Goal: Task Accomplishment & Management: Use online tool/utility

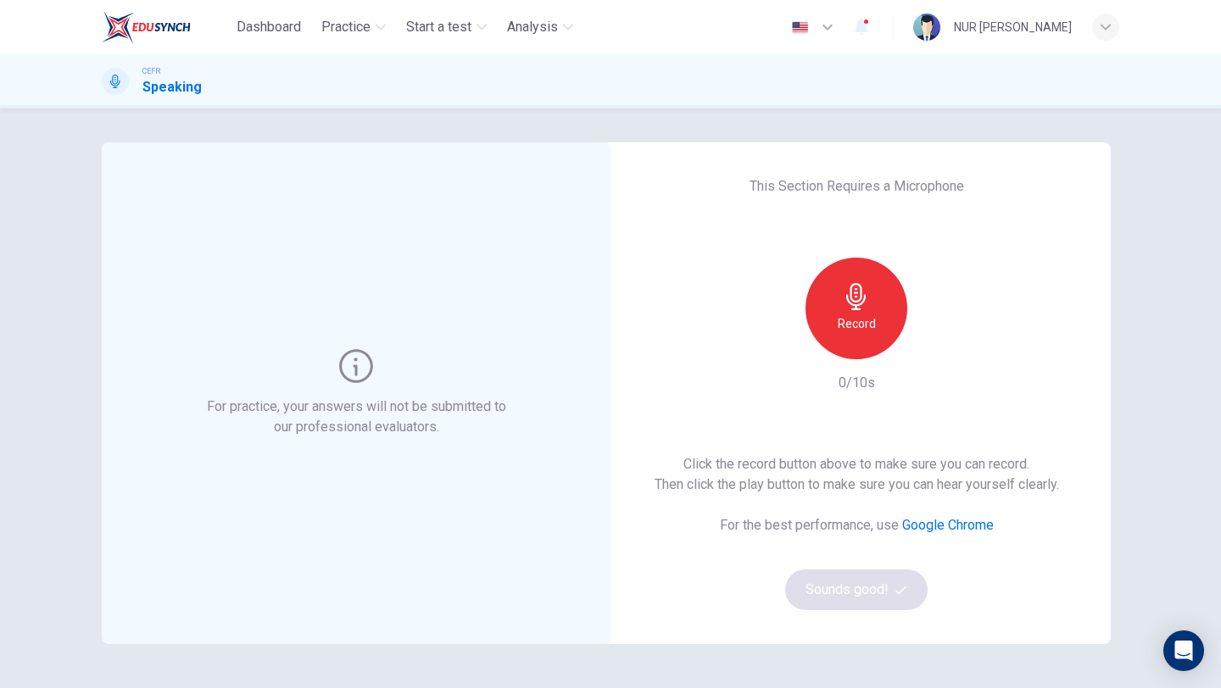
click at [846, 298] on icon "button" at bounding box center [855, 296] width 19 height 27
click at [935, 346] on icon "button" at bounding box center [936, 346] width 8 height 10
click at [860, 305] on icon "button" at bounding box center [856, 296] width 27 height 27
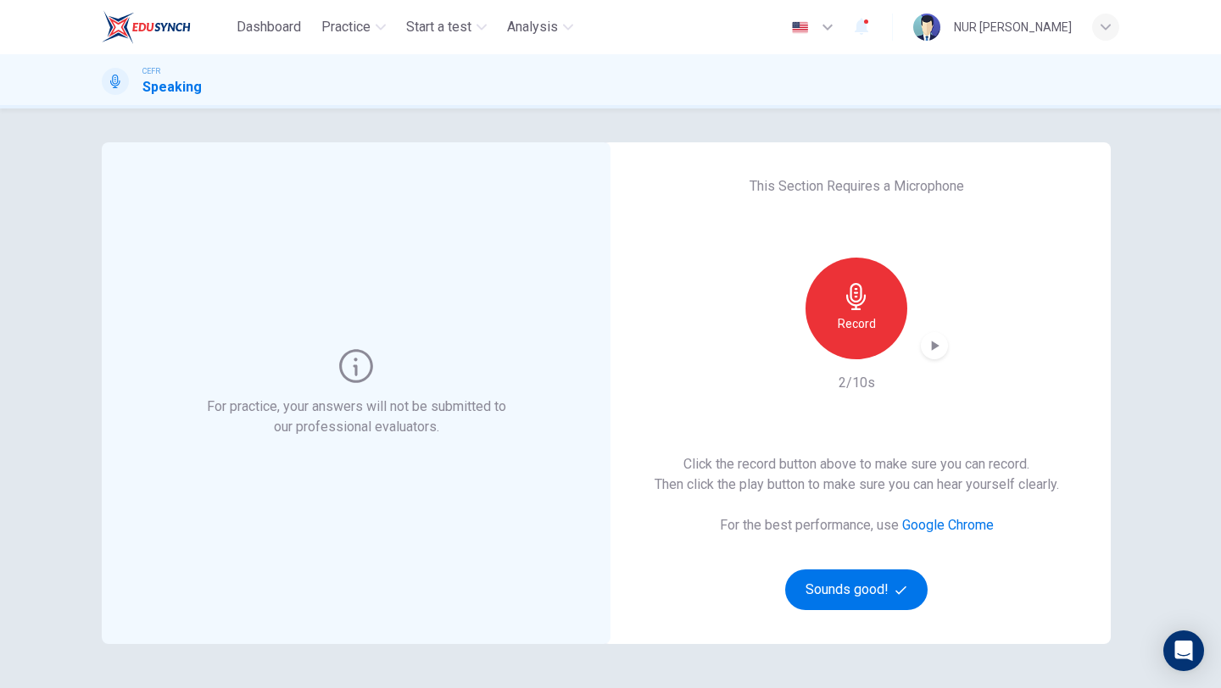
click at [933, 342] on icon "button" at bounding box center [936, 346] width 8 height 10
click at [840, 580] on button "Sounds good!" at bounding box center [856, 590] width 142 height 41
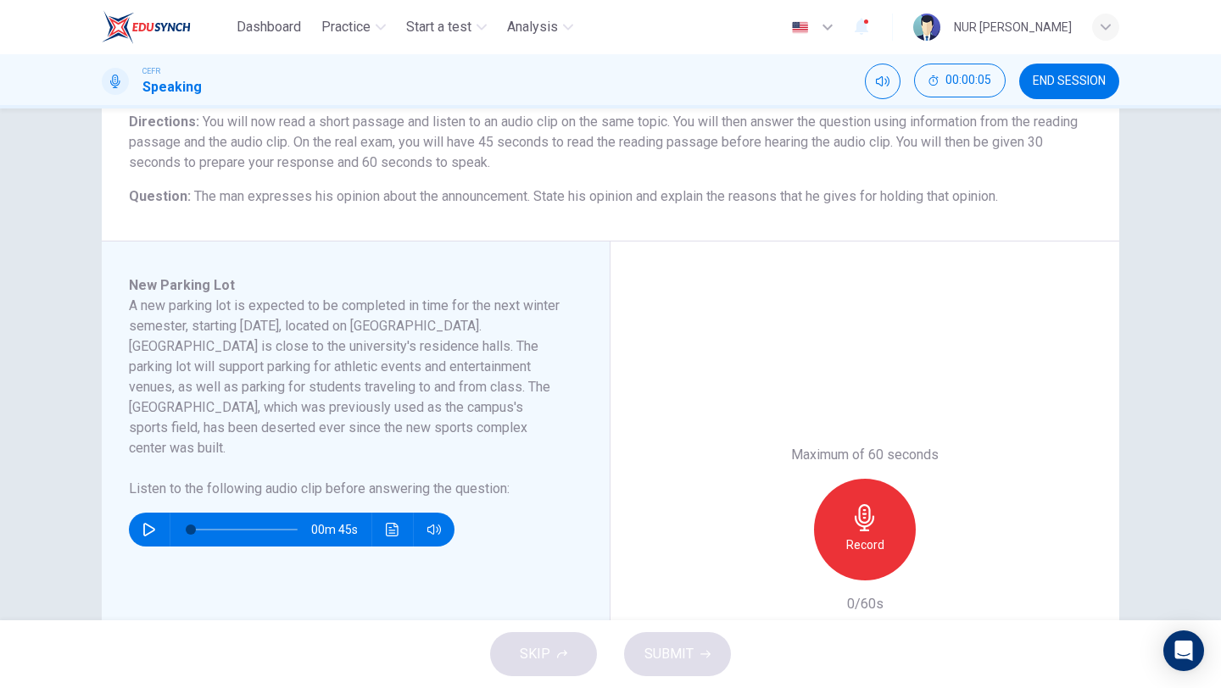
scroll to position [142, 0]
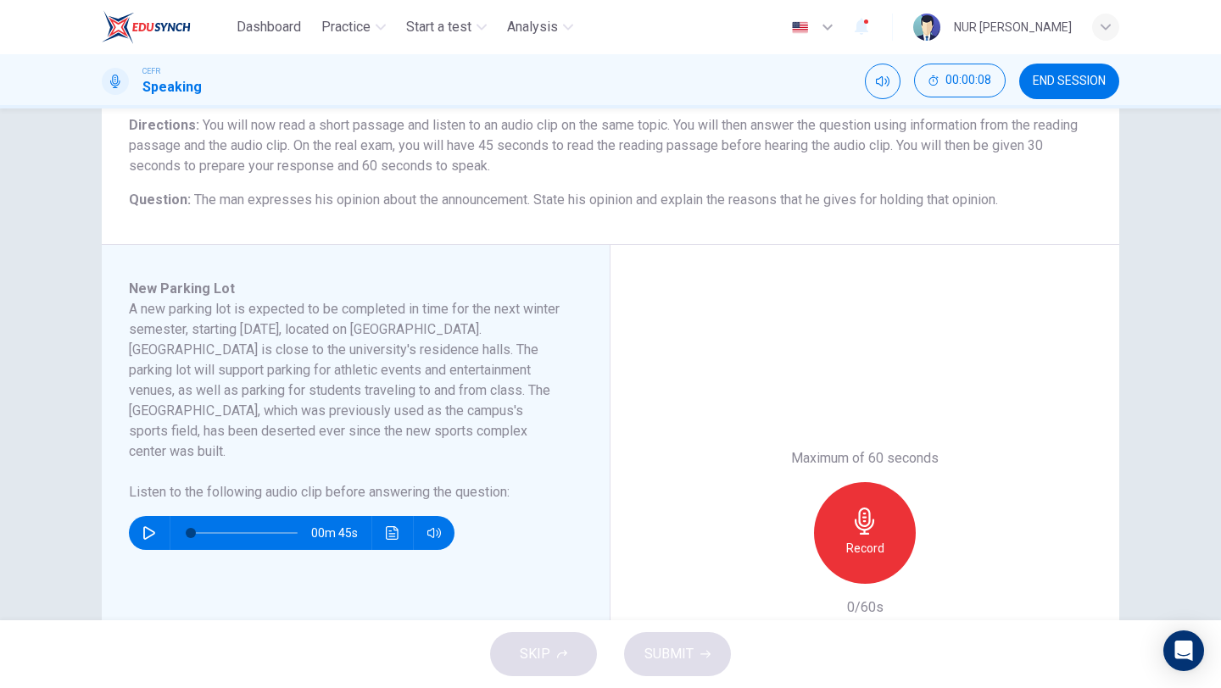
click at [148, 526] on icon "button" at bounding box center [149, 533] width 12 height 14
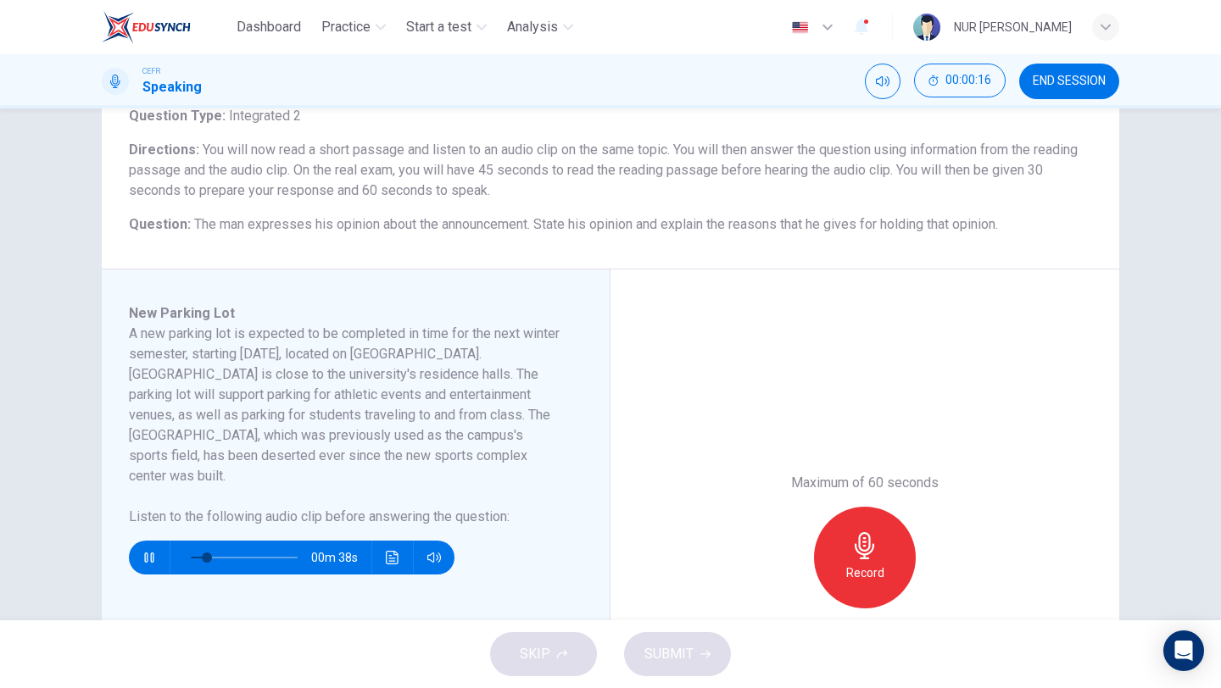
scroll to position [124, 0]
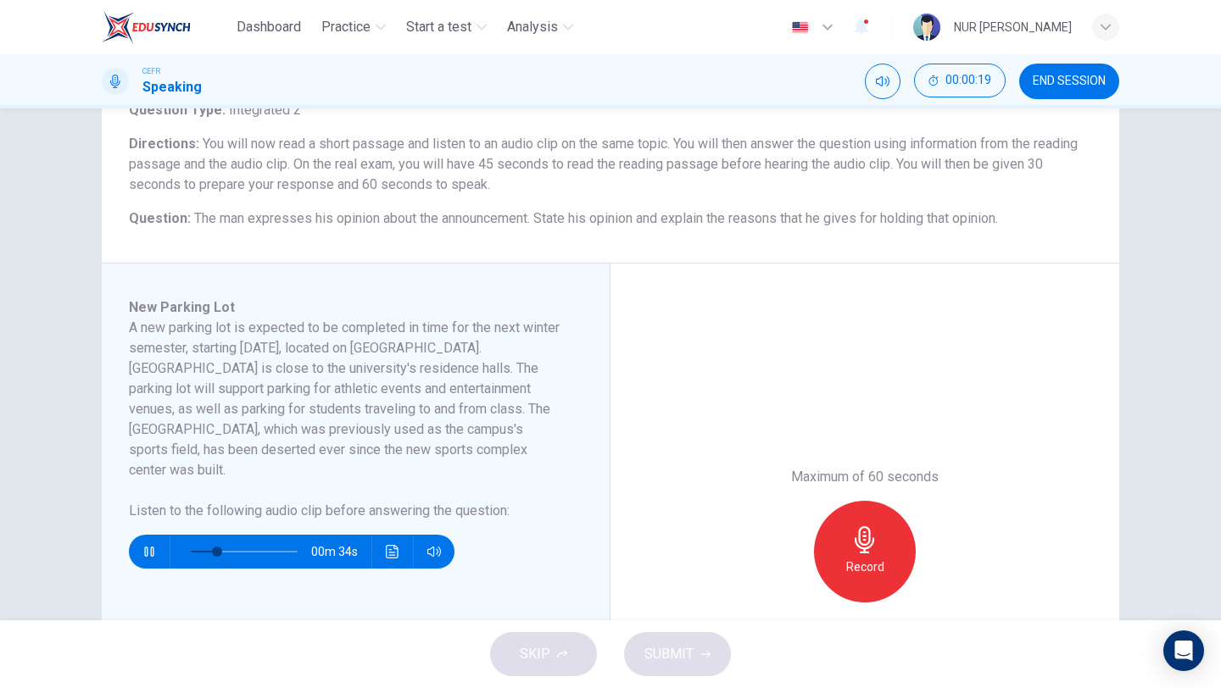
click at [151, 547] on icon "button" at bounding box center [148, 552] width 9 height 10
type input "24"
click at [1055, 92] on button "END SESSION" at bounding box center [1069, 82] width 100 height 36
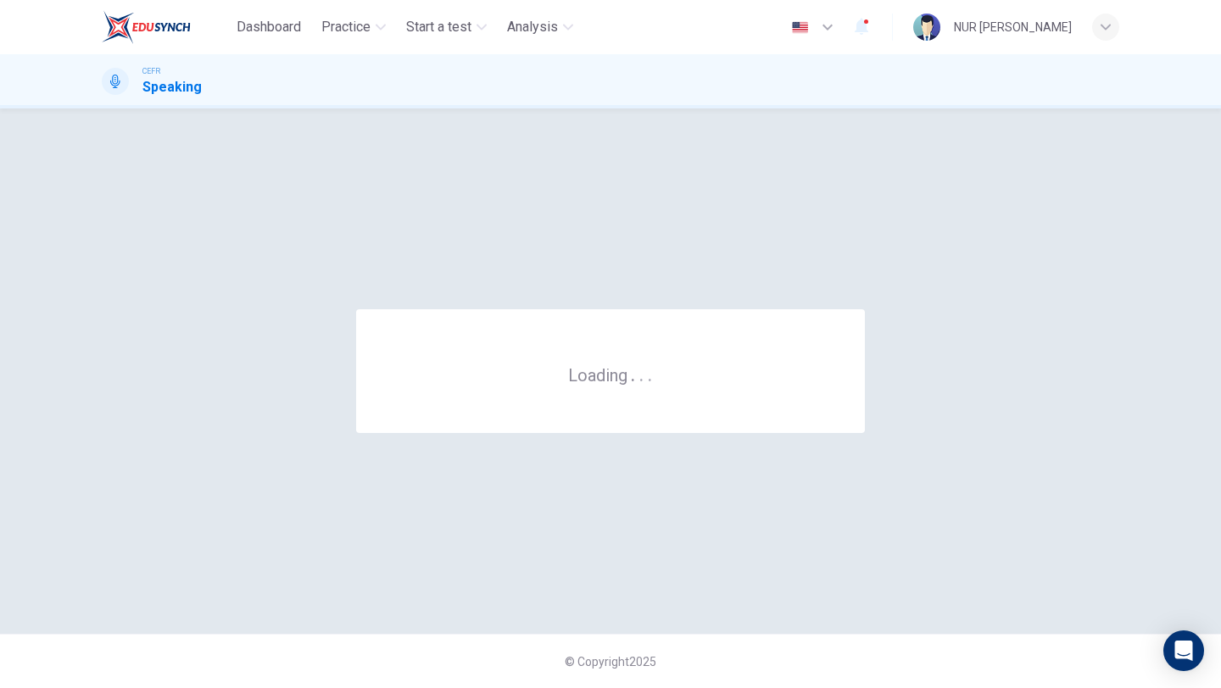
scroll to position [0, 0]
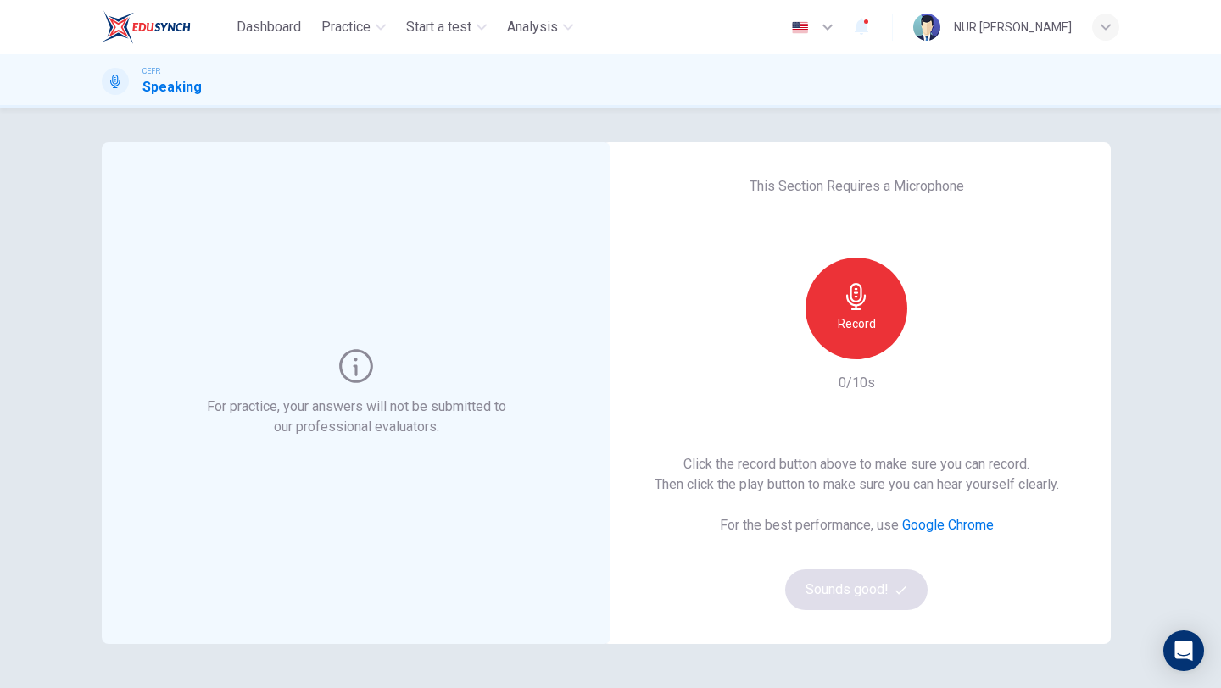
click at [852, 303] on icon "button" at bounding box center [855, 296] width 19 height 27
click at [927, 346] on icon "button" at bounding box center [934, 345] width 17 height 17
click at [857, 595] on button "Sounds good!" at bounding box center [856, 590] width 142 height 41
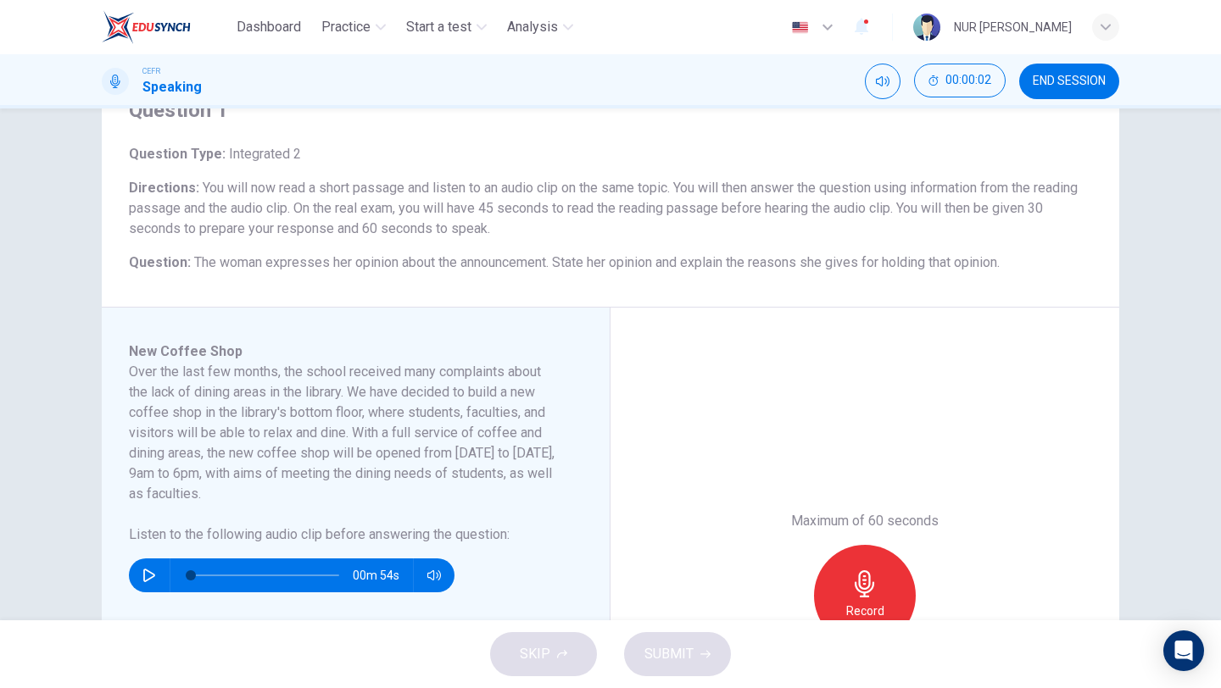
scroll to position [74, 0]
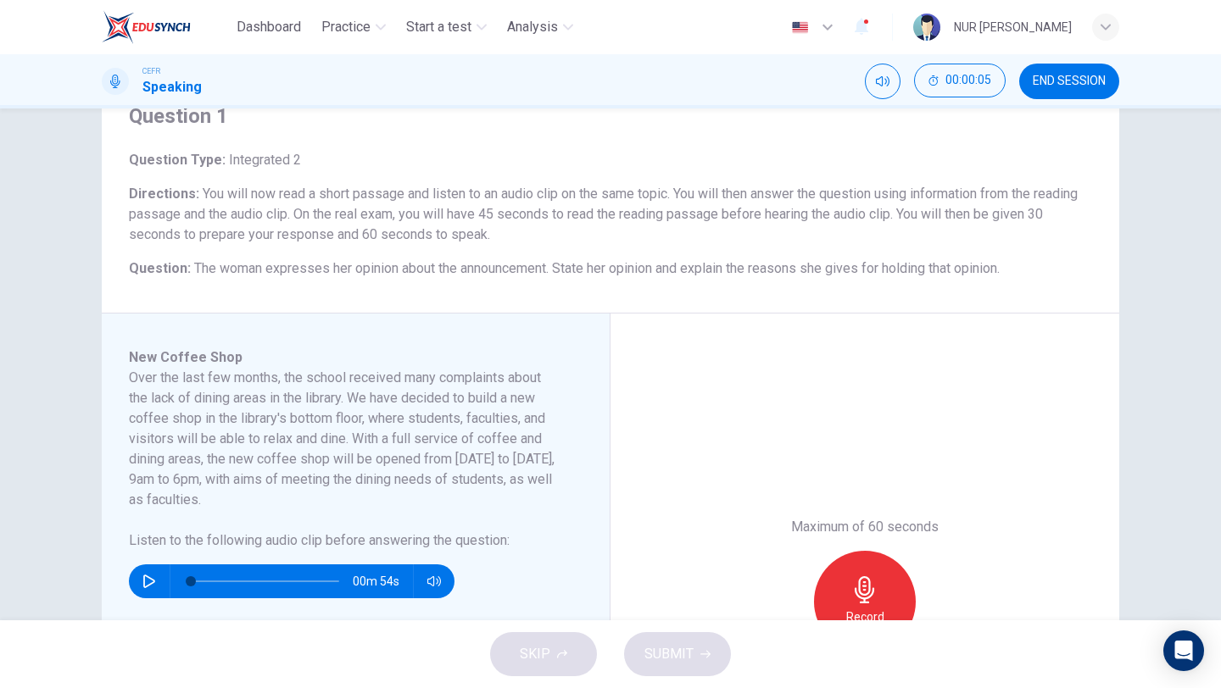
click at [1071, 80] on span "END SESSION" at bounding box center [1069, 82] width 73 height 14
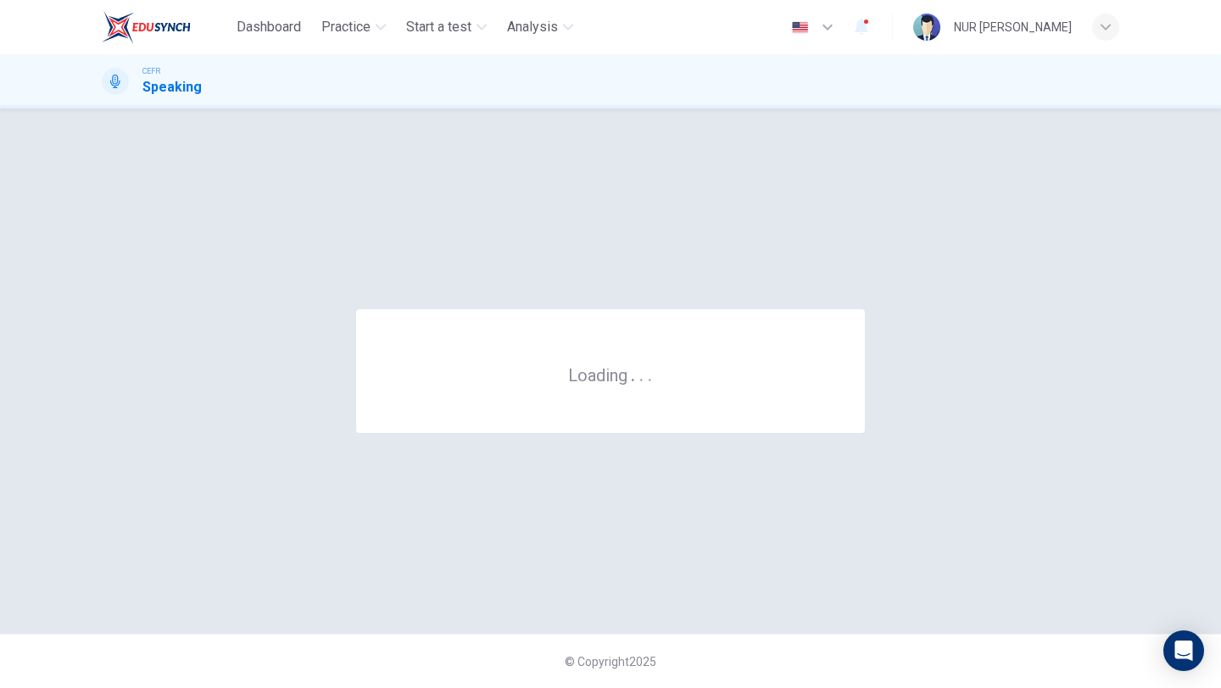
scroll to position [0, 0]
